Goal: Information Seeking & Learning: Compare options

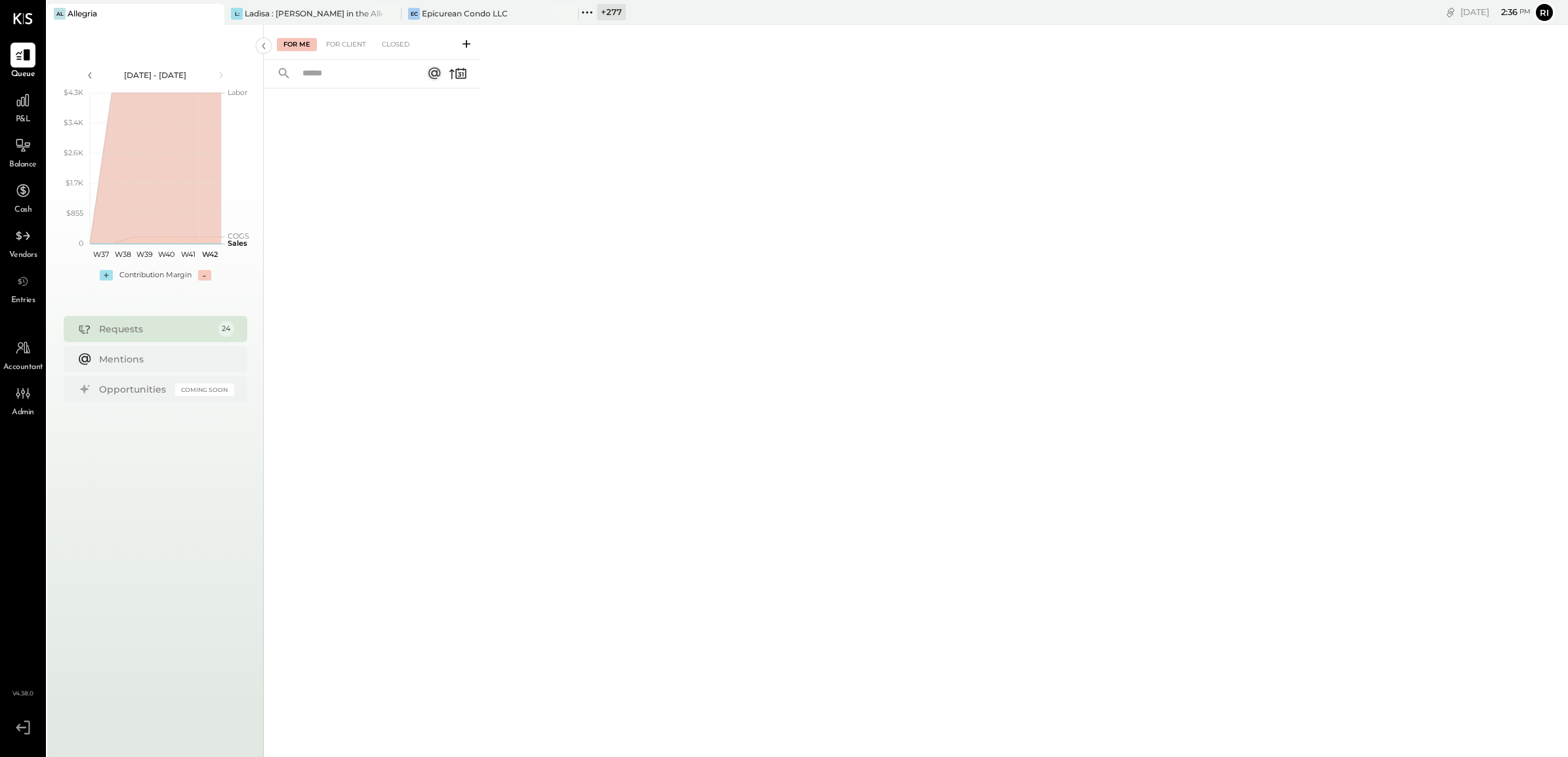
click at [217, 14] on icon at bounding box center [213, 13] width 17 height 16
click at [214, 13] on icon at bounding box center [213, 13] width 17 height 16
click at [237, 11] on icon at bounding box center [237, 12] width 2 height 2
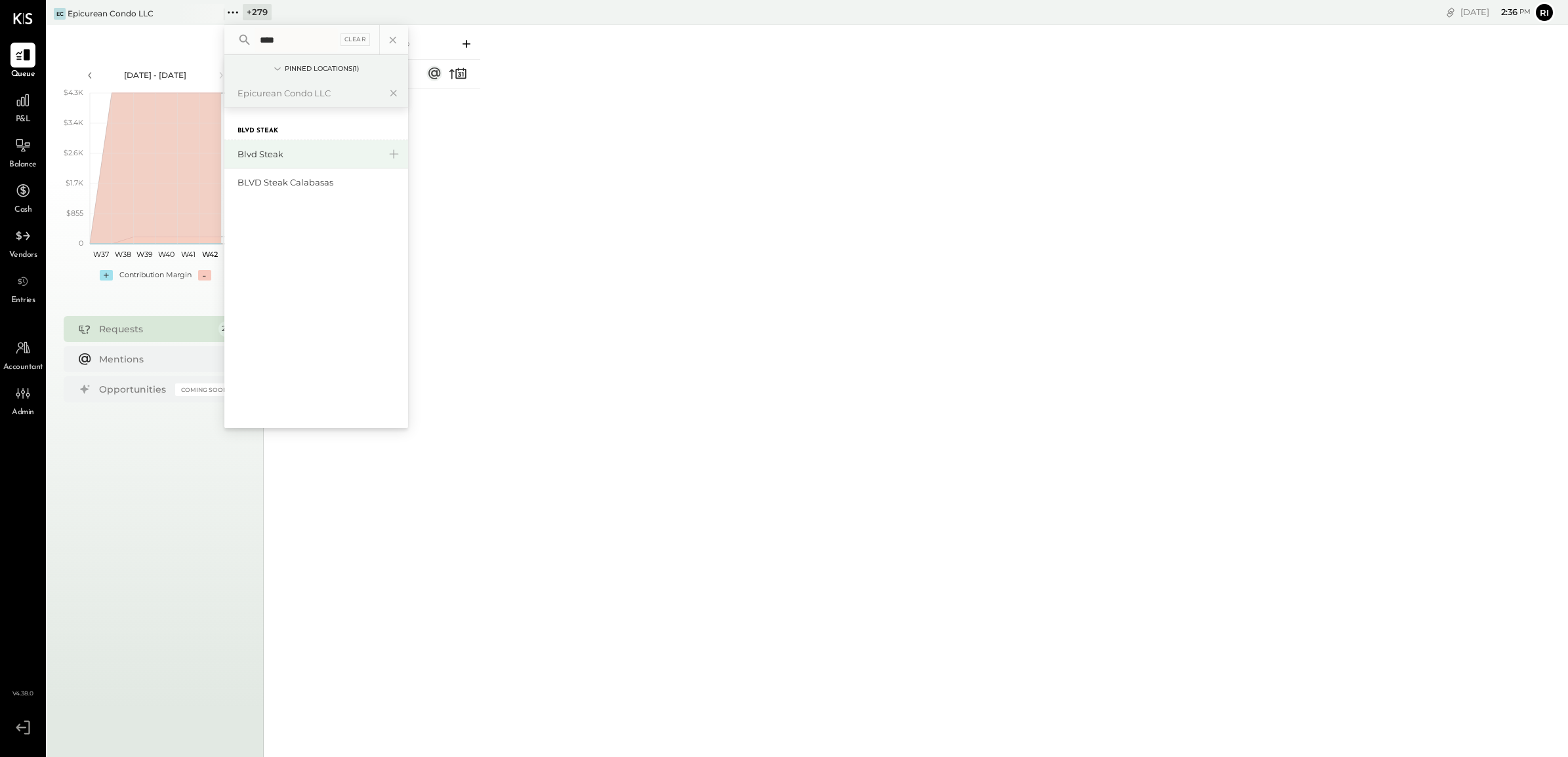
type input "****"
click at [274, 154] on div "Blvd Steak" at bounding box center [309, 154] width 142 height 13
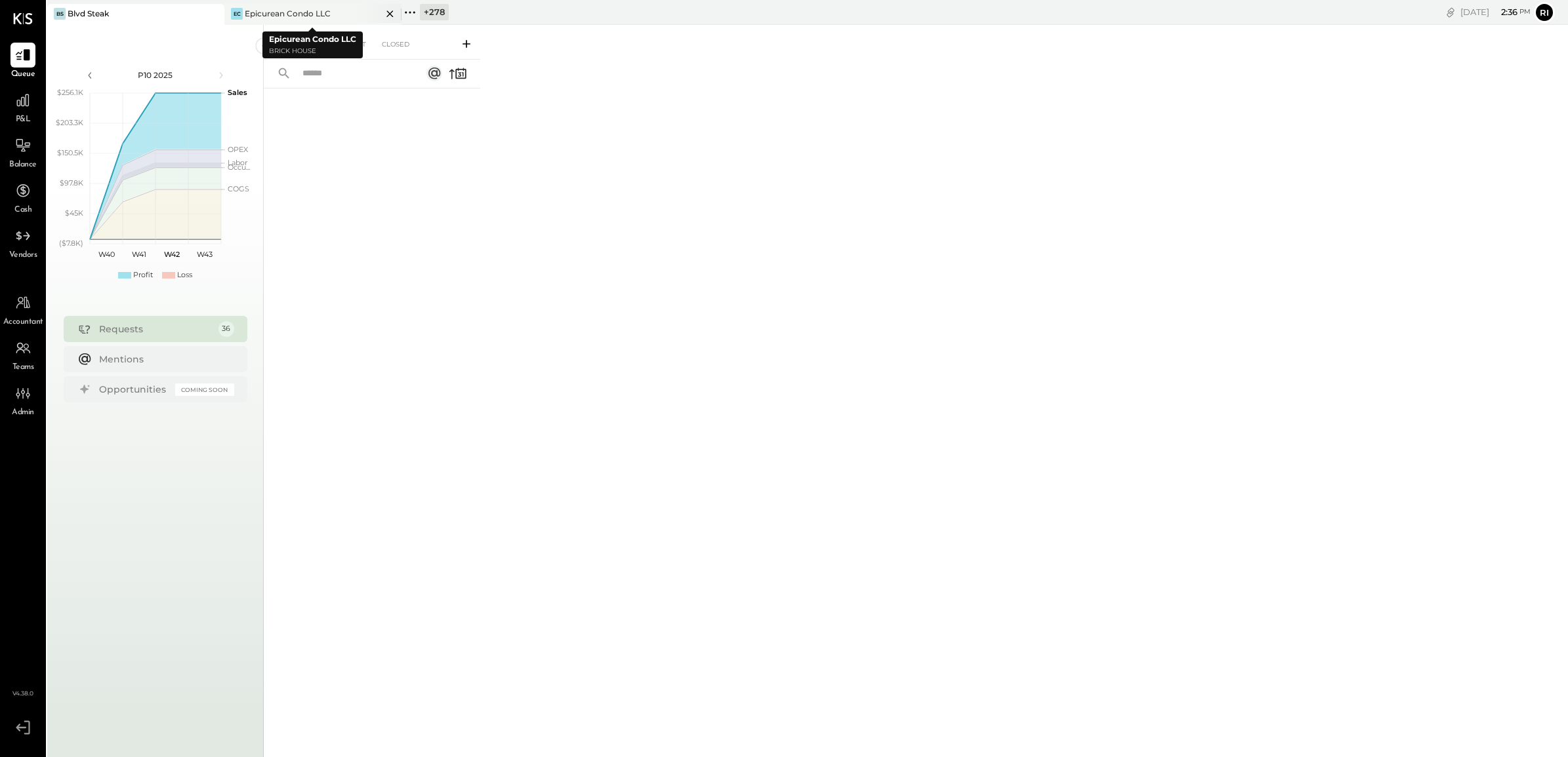
click at [391, 14] on icon at bounding box center [390, 13] width 17 height 16
click at [27, 102] on icon at bounding box center [23, 100] width 17 height 17
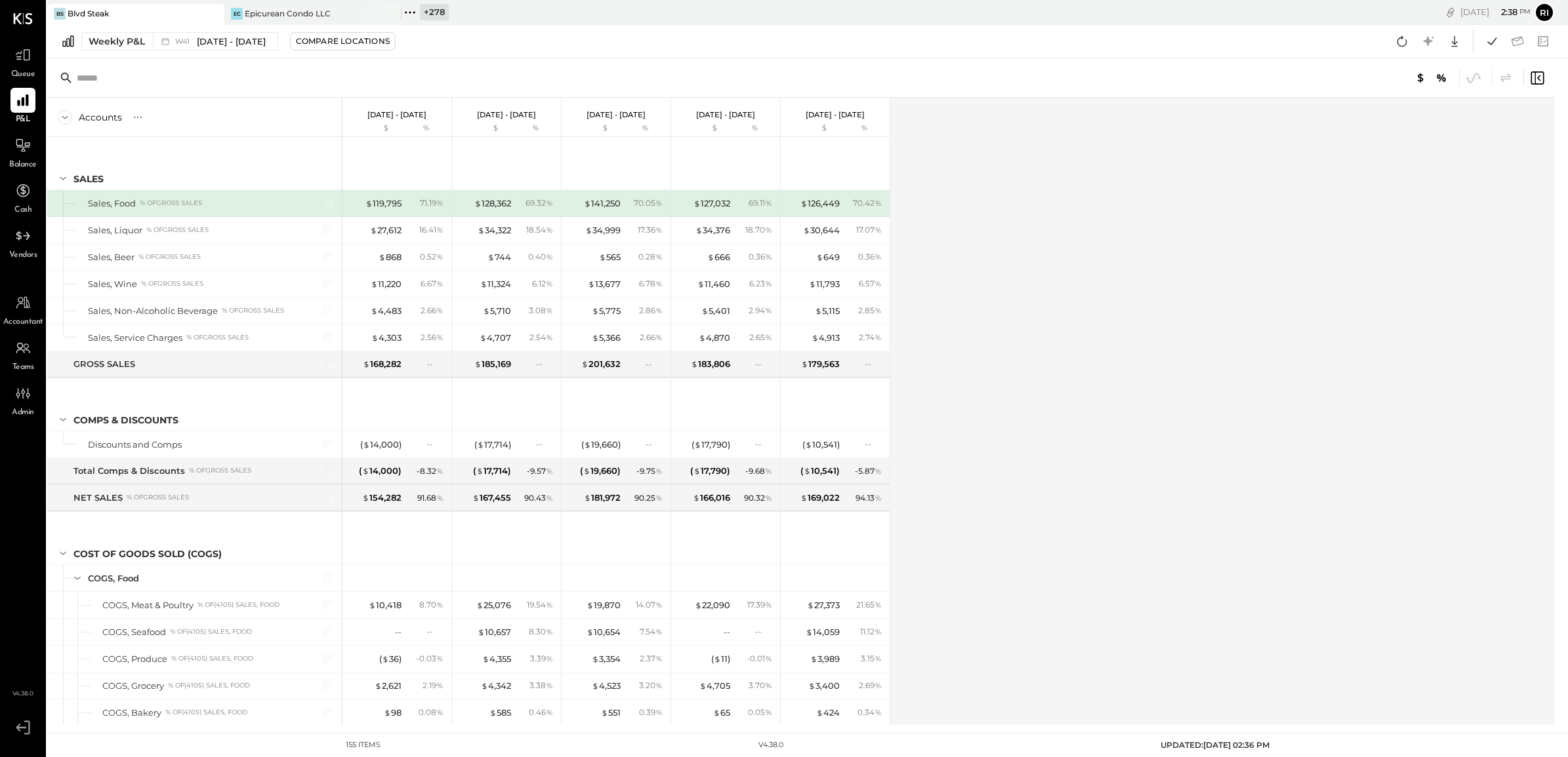
click at [130, 53] on div "Weekly P&L W41 [DATE] - [DATE] Compare Locations Google Sheets Excel" at bounding box center [807, 42] width 1520 height 33
click at [133, 44] on div "Weekly P&L" at bounding box center [117, 42] width 57 height 13
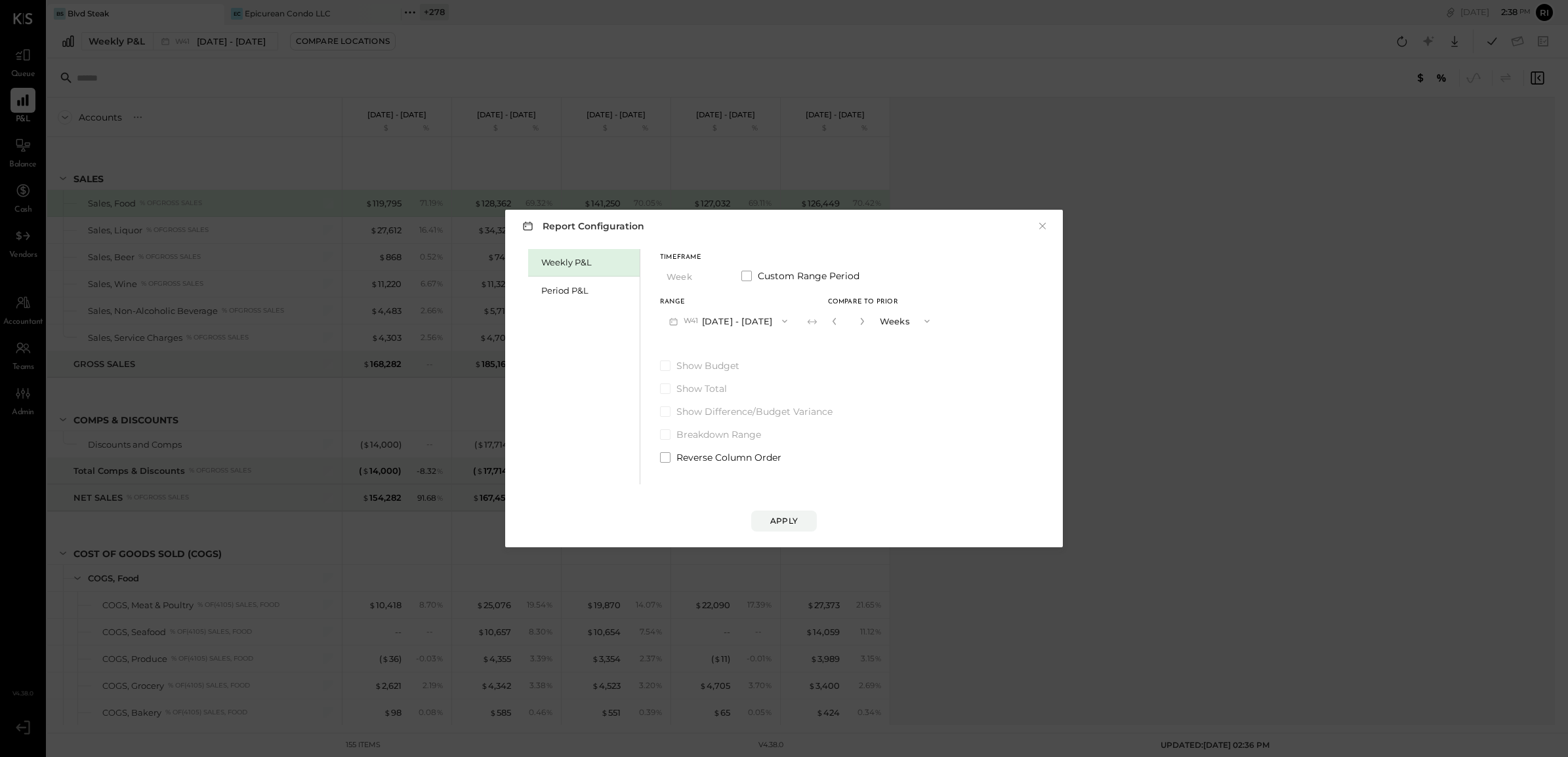
click at [526, 283] on div "Weekly P&L Period P&L Timeframe Week Custom Range Period Range W41 [DATE] - [DA…" at bounding box center [783, 365] width 531 height 238
click at [545, 290] on div "Period P&L" at bounding box center [587, 290] width 92 height 13
click at [781, 531] on button "Apply" at bounding box center [783, 521] width 66 height 21
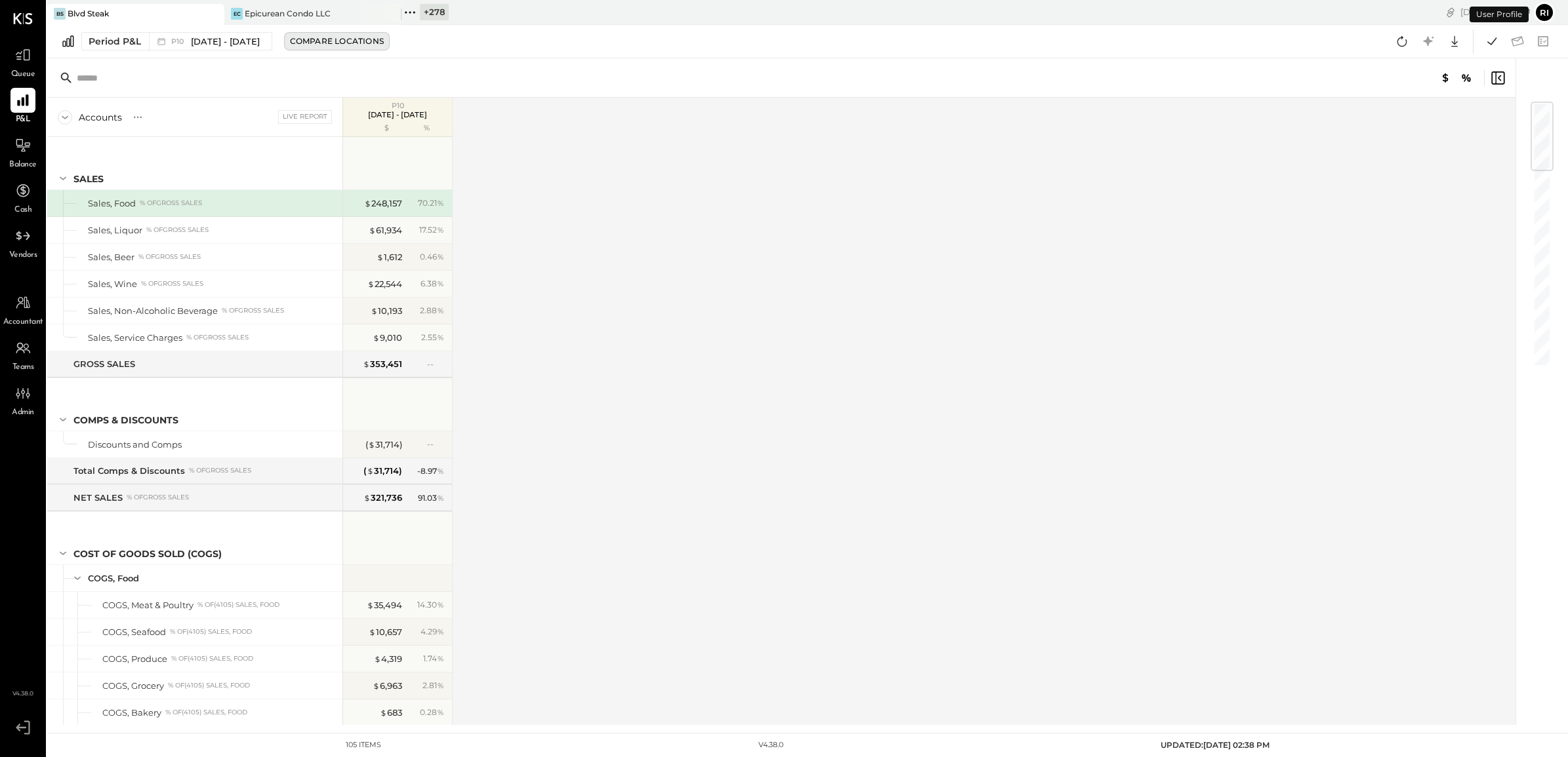
click at [352, 33] on button "Compare Locations" at bounding box center [337, 42] width 106 height 18
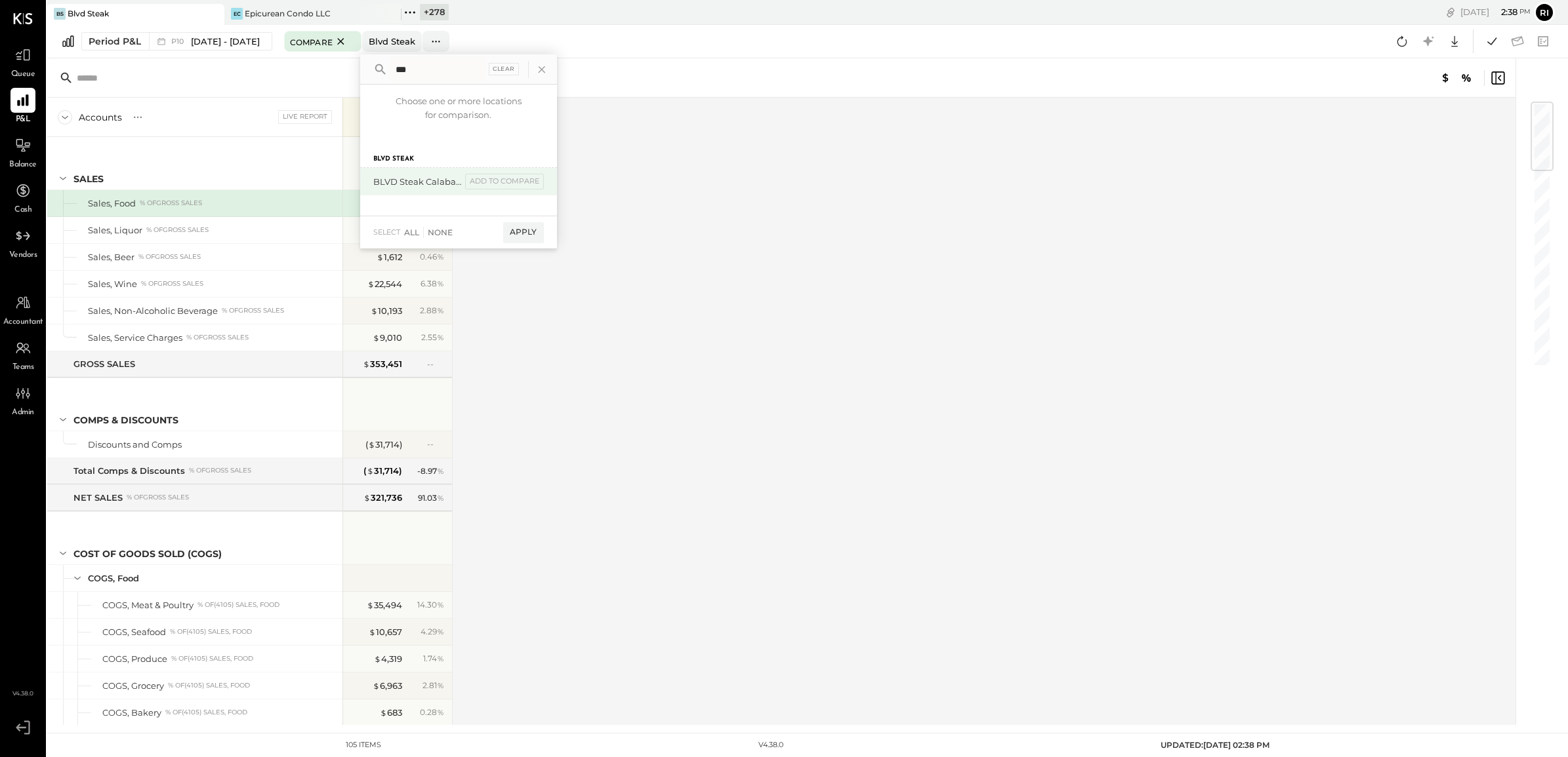
type input "***"
click at [461, 176] on div "BLVD Steak Calabasas" at bounding box center [416, 182] width 88 height 13
click at [510, 183] on div "add to compare" at bounding box center [505, 181] width 78 height 16
click at [541, 234] on div "Compare (1)" at bounding box center [510, 233] width 66 height 21
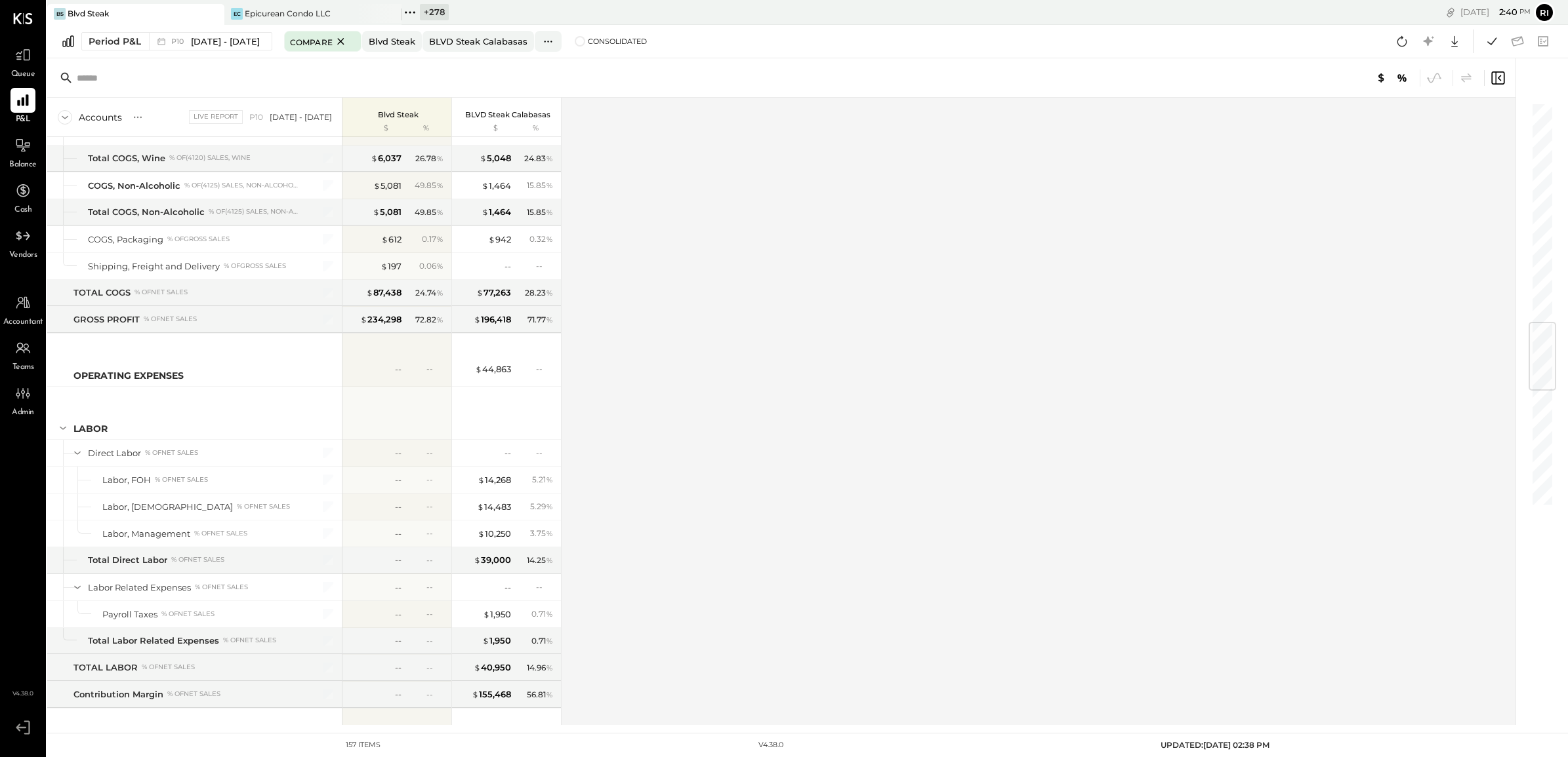
scroll to position [1888, 0]
